Goal: Information Seeking & Learning: Learn about a topic

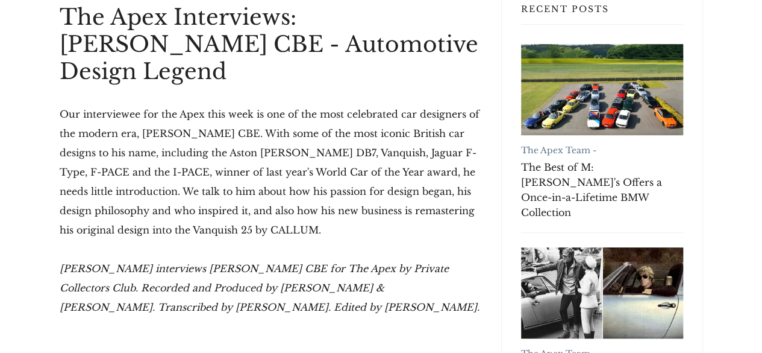
scroll to position [303, 0]
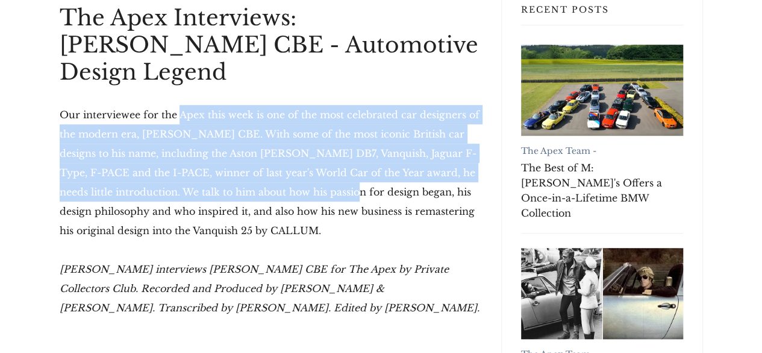
drag, startPoint x: 186, startPoint y: 83, endPoint x: 283, endPoint y: 163, distance: 125.9
click at [283, 163] on p "Our interviewee for the Apex this week is one of the most celebrated car design…" at bounding box center [271, 172] width 422 height 135
drag, startPoint x: 283, startPoint y: 163, endPoint x: 177, endPoint y: 86, distance: 131.0
click at [178, 105] on p "Our interviewee for the Apex this week is one of the most celebrated car design…" at bounding box center [271, 172] width 422 height 135
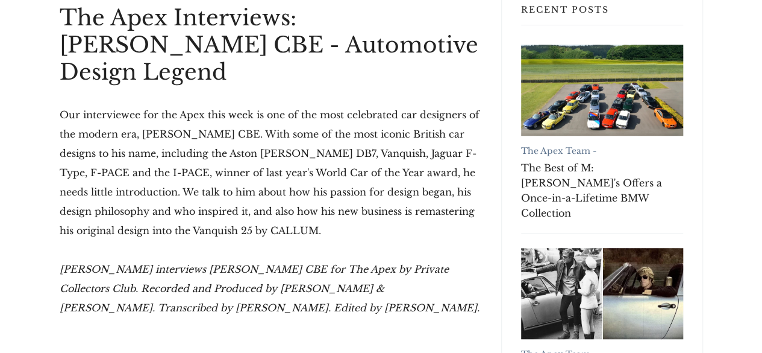
click at [175, 105] on p "Our interviewee for the Apex this week is one of the most celebrated car design…" at bounding box center [271, 172] width 422 height 135
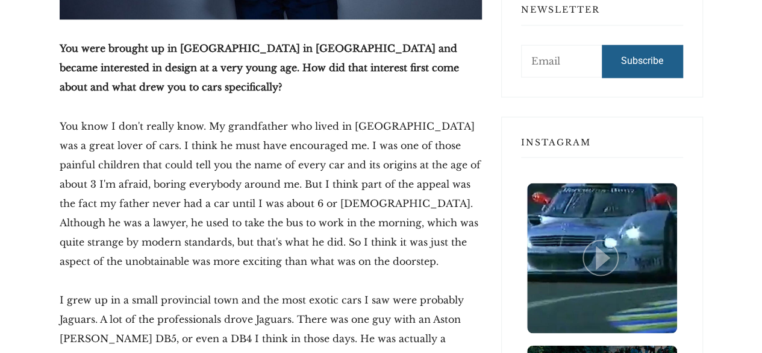
scroll to position [1042, 0]
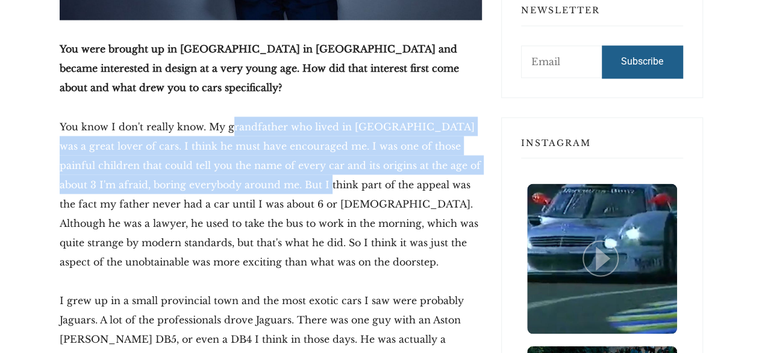
drag, startPoint x: 230, startPoint y: 99, endPoint x: 310, endPoint y: 148, distance: 93.9
click at [310, 146] on p "You know I don't really know. My grandfather who lived in [GEOGRAPHIC_DATA] was…" at bounding box center [271, 193] width 422 height 154
click at [310, 148] on p "You know I don't really know. My grandfather who lived in [GEOGRAPHIC_DATA] was…" at bounding box center [271, 193] width 422 height 154
drag, startPoint x: 310, startPoint y: 148, endPoint x: 254, endPoint y: 96, distance: 75.9
click at [254, 116] on p "You know I don't really know. My grandfather who lived in [GEOGRAPHIC_DATA] was…" at bounding box center [271, 193] width 422 height 154
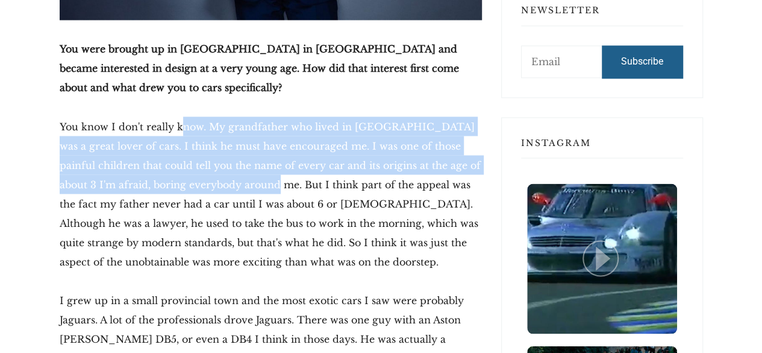
drag, startPoint x: 206, startPoint y: 103, endPoint x: 257, endPoint y: 146, distance: 66.7
click at [257, 146] on p "You know I don't really know. My grandfather who lived in [GEOGRAPHIC_DATA] was…" at bounding box center [271, 193] width 422 height 154
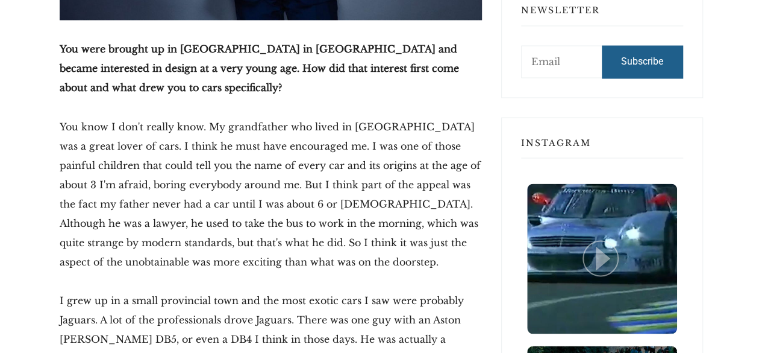
click at [242, 166] on p "You know I don't really know. My grandfather who lived in [GEOGRAPHIC_DATA] was…" at bounding box center [271, 193] width 422 height 154
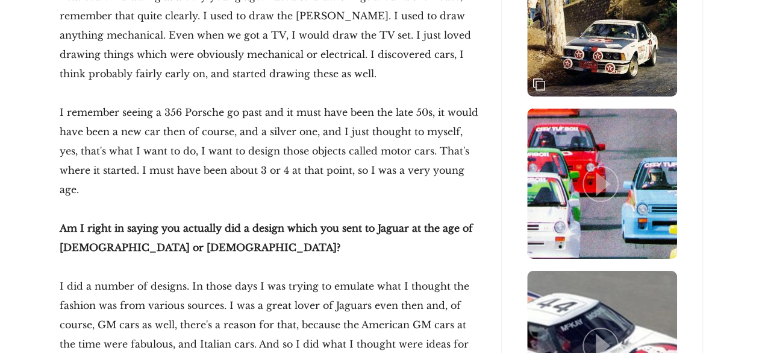
scroll to position [1926, 0]
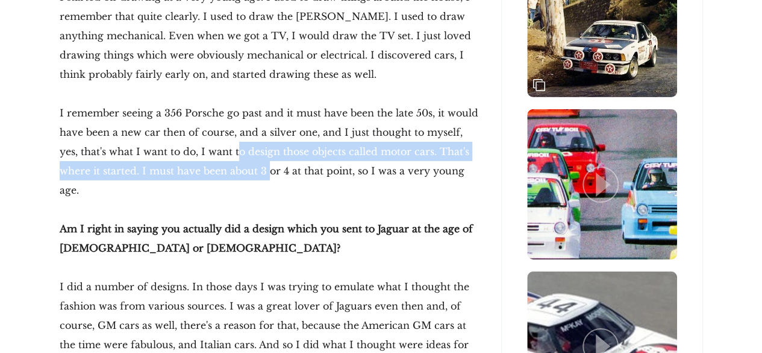
drag, startPoint x: 217, startPoint y: 99, endPoint x: 234, endPoint y: 126, distance: 31.9
click at [234, 126] on p "I remember seeing a 356 Porsche go past and it must have been the late 50s, it …" at bounding box center [271, 151] width 422 height 96
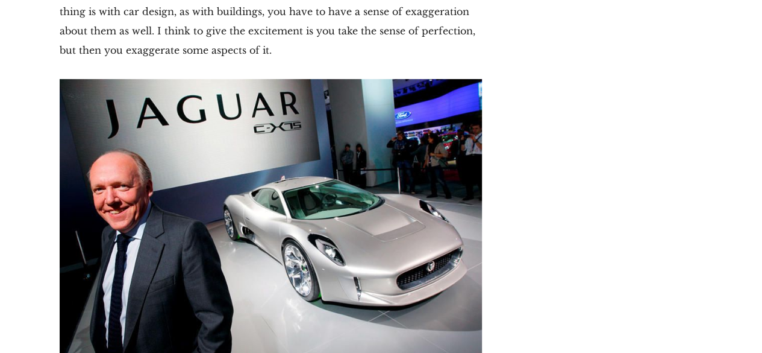
scroll to position [4839, 0]
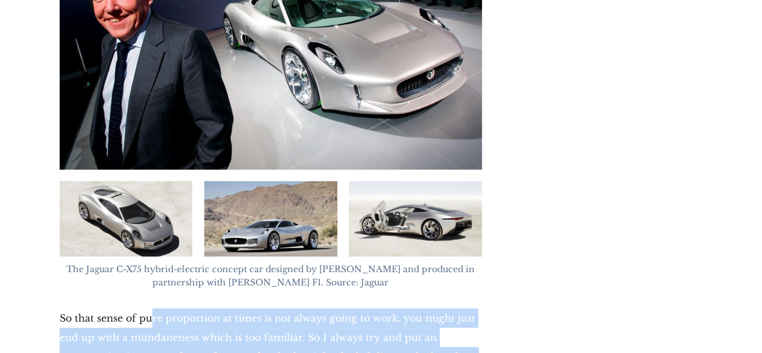
drag, startPoint x: 180, startPoint y: 165, endPoint x: 259, endPoint y: 231, distance: 103.1
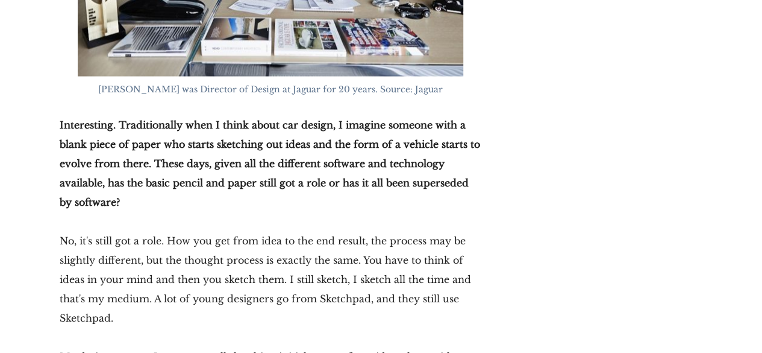
scroll to position [5638, 0]
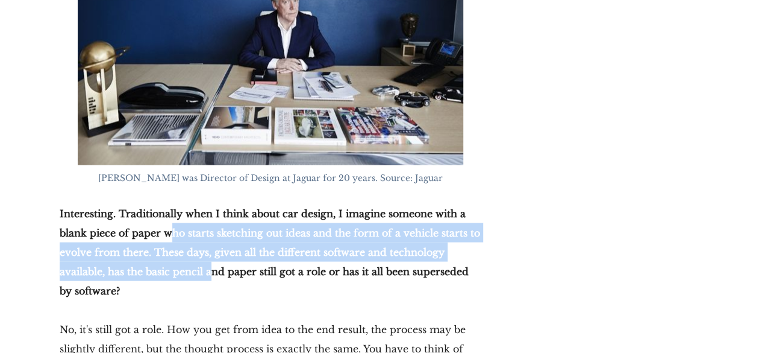
drag, startPoint x: 173, startPoint y: 67, endPoint x: 186, endPoint y: 124, distance: 58.2
click at [186, 203] on p "Interesting. Traditionally when I think about car design, I imagine someone wit…" at bounding box center [271, 251] width 422 height 96
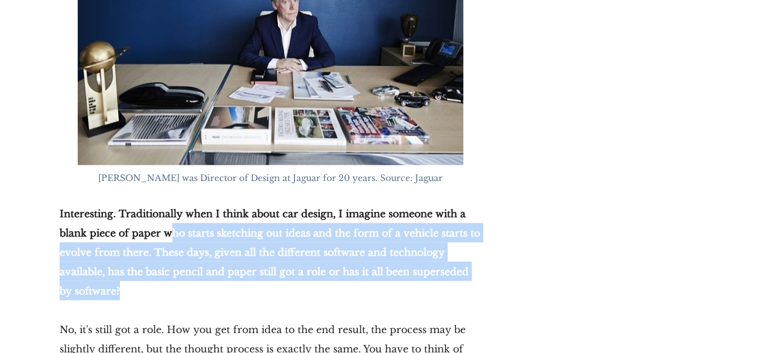
click at [186, 203] on p "Interesting. Traditionally when I think about car design, I imagine someone wit…" at bounding box center [271, 251] width 422 height 96
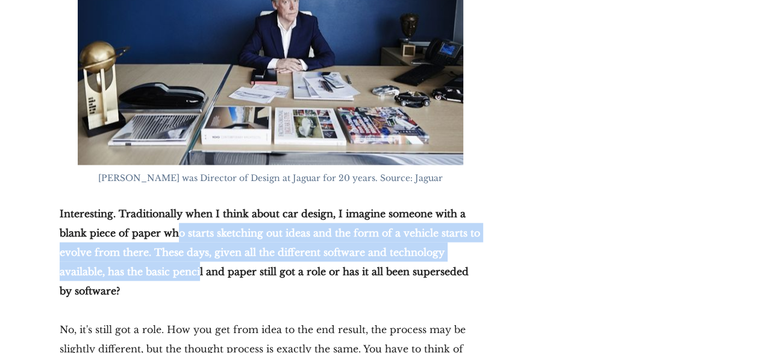
drag, startPoint x: 177, startPoint y: 117, endPoint x: 179, endPoint y: 83, distance: 34.4
click at [179, 203] on p "Interesting. Traditionally when I think about car design, I imagine someone wit…" at bounding box center [271, 251] width 422 height 96
click at [178, 203] on p "Interesting. Traditionally when I think about car design, I imagine someone wit…" at bounding box center [271, 251] width 422 height 96
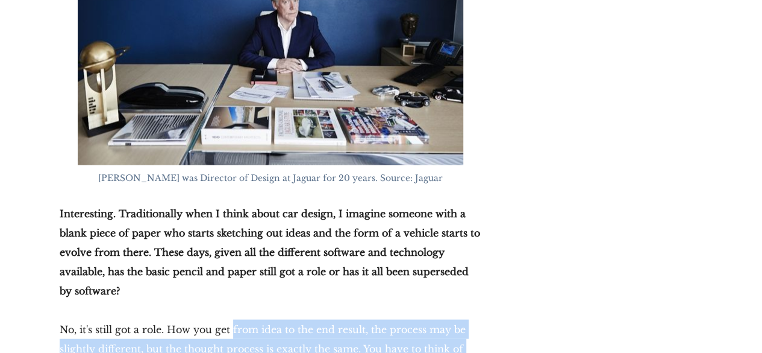
drag, startPoint x: 236, startPoint y: 170, endPoint x: 263, endPoint y: 209, distance: 47.5
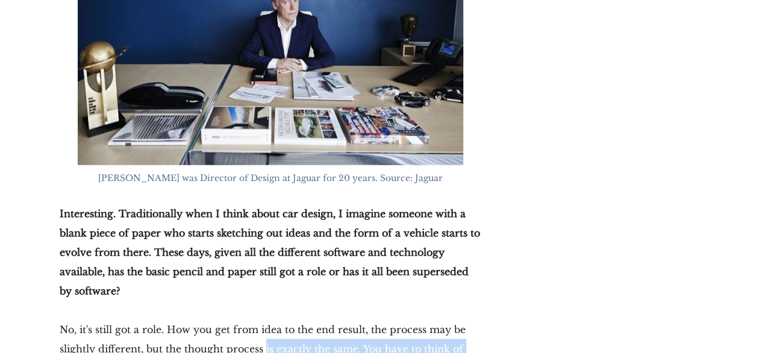
drag, startPoint x: 265, startPoint y: 198, endPoint x: 264, endPoint y: 184, distance: 14.5
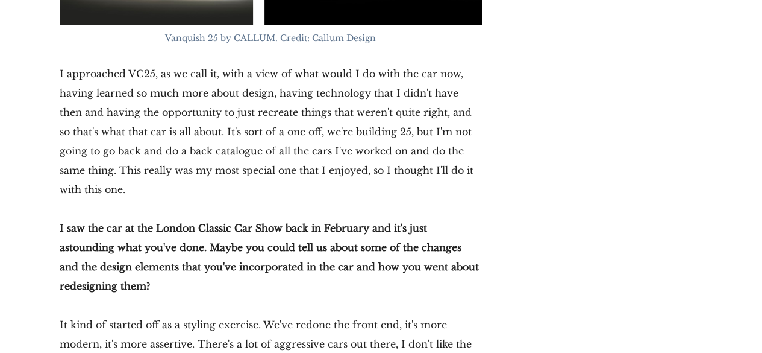
scroll to position [11045, 0]
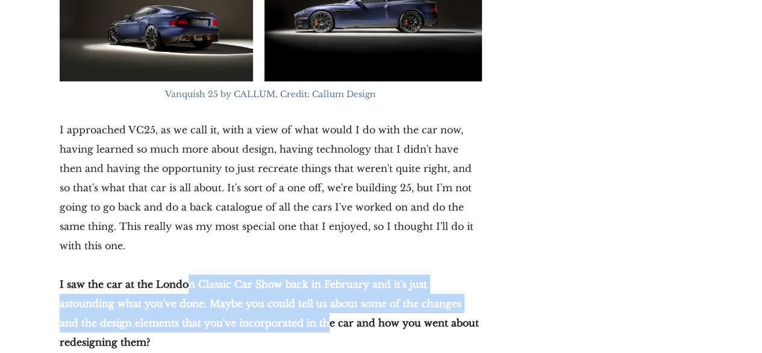
drag, startPoint x: 187, startPoint y: 31, endPoint x: 252, endPoint y: 75, distance: 78.6
click at [252, 278] on strong "I saw the car at the London Classic Car Show back in February and it's just ast…" at bounding box center [269, 313] width 419 height 70
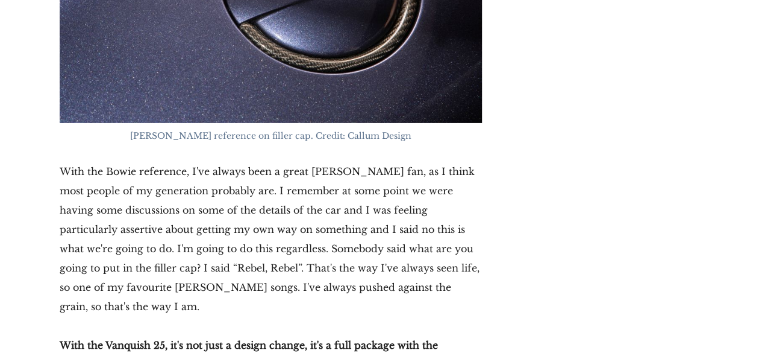
scroll to position [13341, 0]
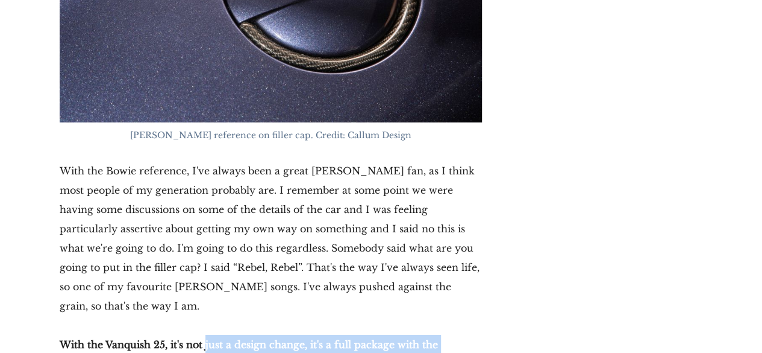
drag, startPoint x: 223, startPoint y: 62, endPoint x: 251, endPoint y: 80, distance: 33.6
